Goal: Task Accomplishment & Management: Manage account settings

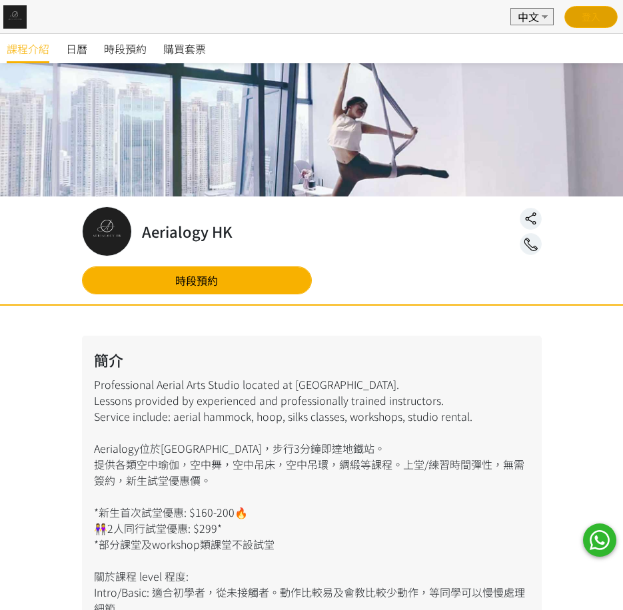
click at [593, 20] on link "登入" at bounding box center [590, 16] width 19 height 13
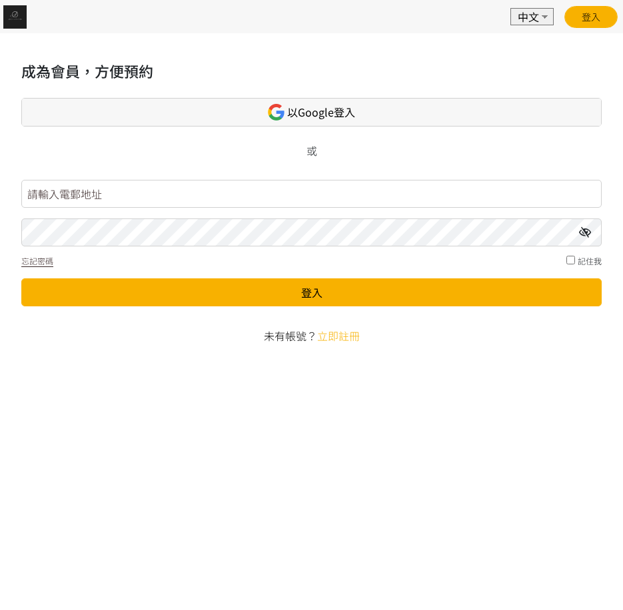
click at [254, 103] on link "以Google登入" at bounding box center [311, 112] width 580 height 29
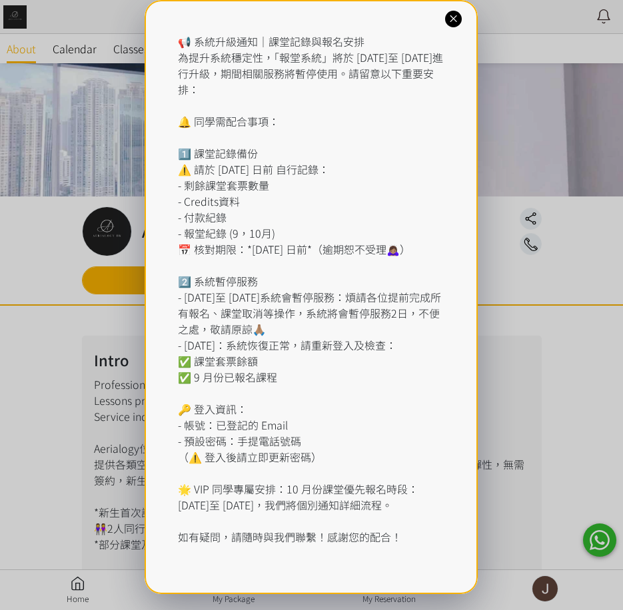
click at [458, 17] on icon at bounding box center [453, 19] width 13 height 13
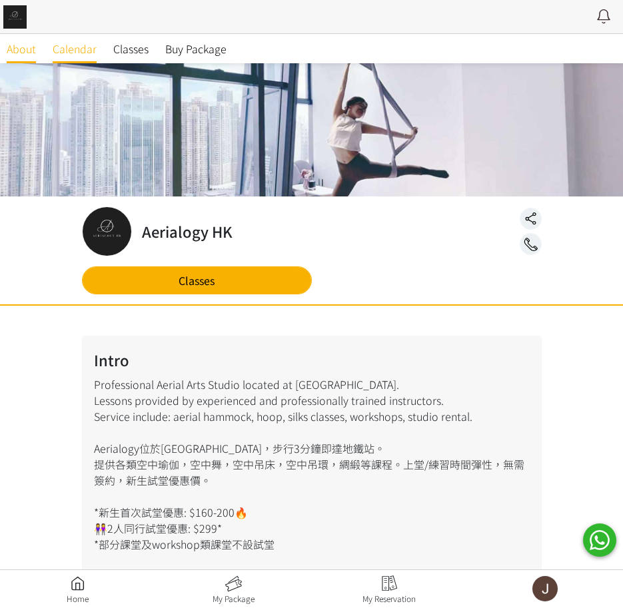
click at [83, 59] on link "Calendar" at bounding box center [75, 48] width 44 height 29
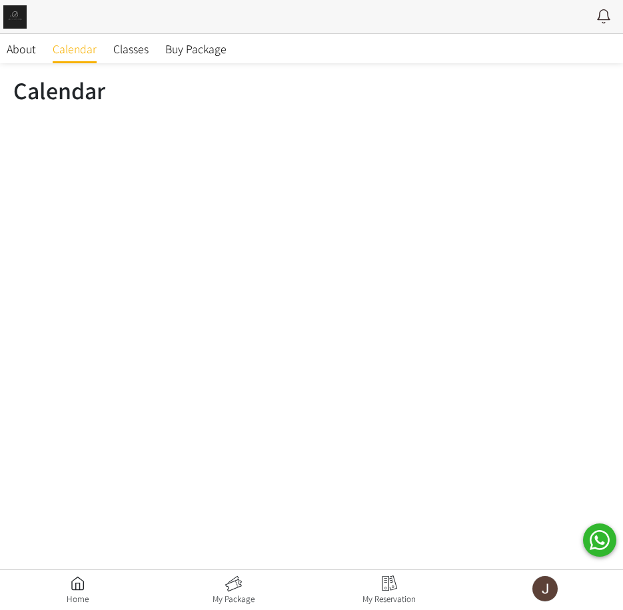
click at [370, 580] on link at bounding box center [390, 589] width 156 height 29
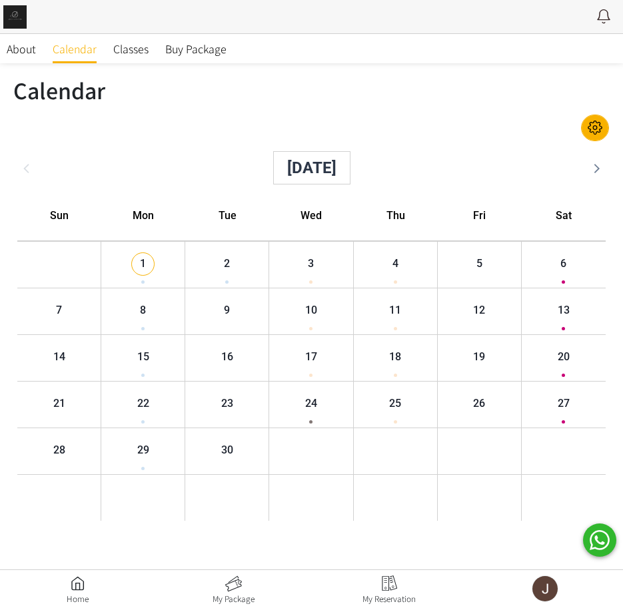
click at [551, 597] on link at bounding box center [545, 588] width 156 height 27
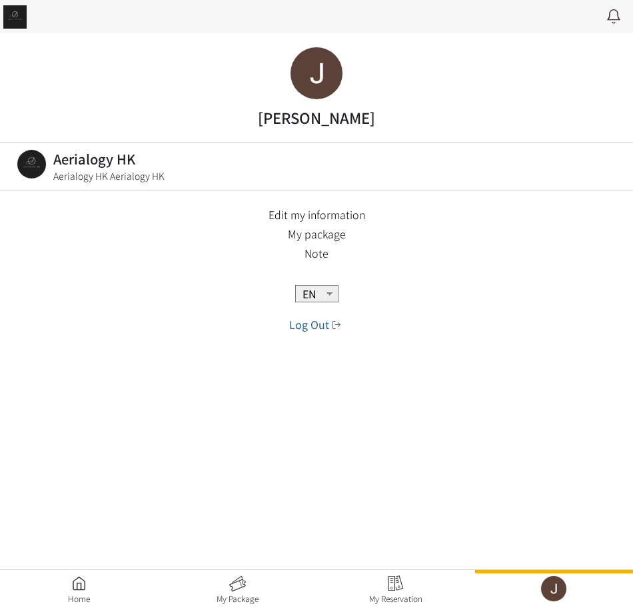
click at [398, 595] on link at bounding box center [395, 589] width 159 height 29
click at [568, 591] on link at bounding box center [554, 588] width 159 height 27
click at [248, 593] on link at bounding box center [238, 589] width 159 height 29
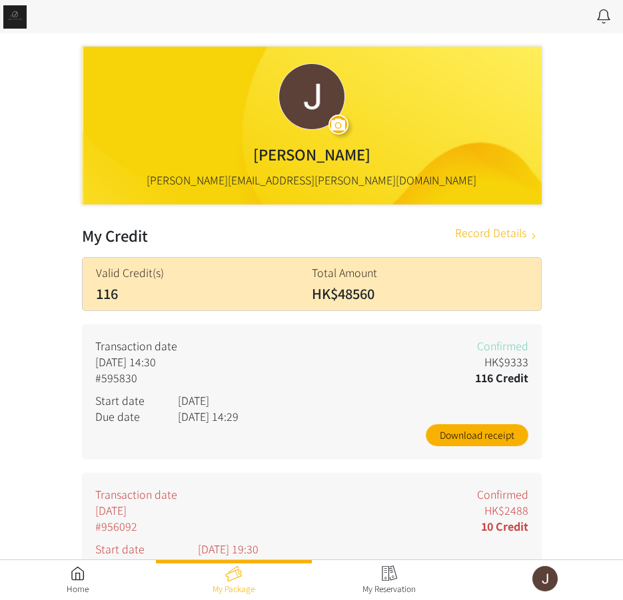
click at [248, 593] on link at bounding box center [234, 579] width 156 height 29
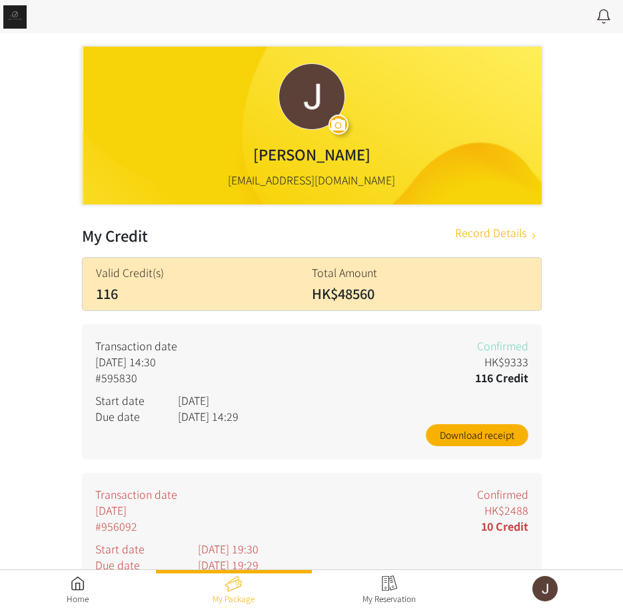
click at [398, 593] on link at bounding box center [390, 589] width 156 height 29
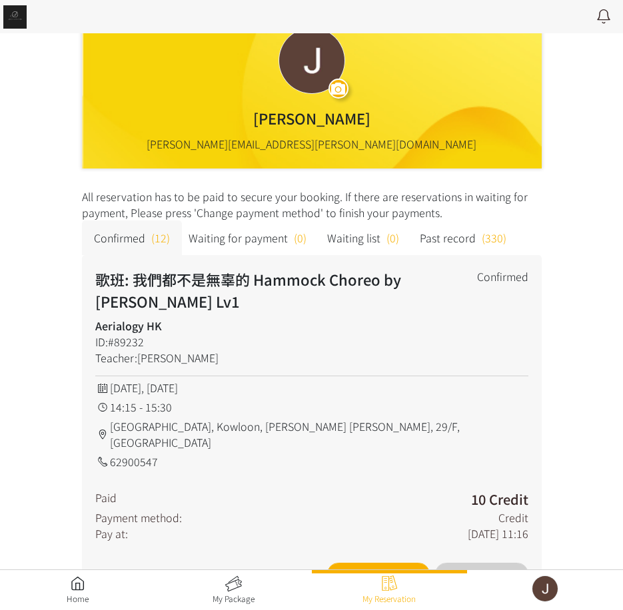
scroll to position [67, 0]
